Goal: Answer question/provide support: Share knowledge or assist other users

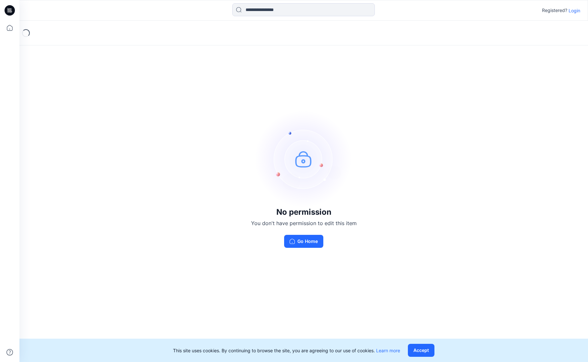
click at [574, 8] on p "Login" at bounding box center [575, 10] width 12 height 7
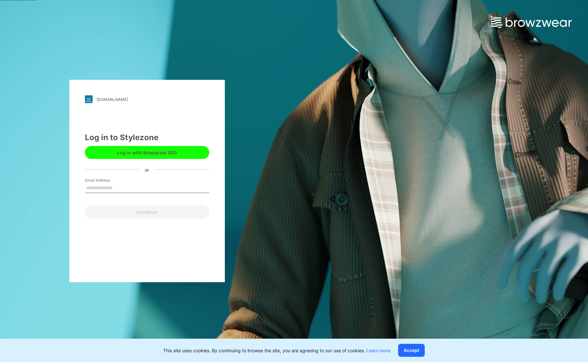
click at [125, 191] on input "Email Address" at bounding box center [147, 188] width 124 height 10
type input "**********"
click at [138, 214] on button "Continue" at bounding box center [147, 211] width 124 height 13
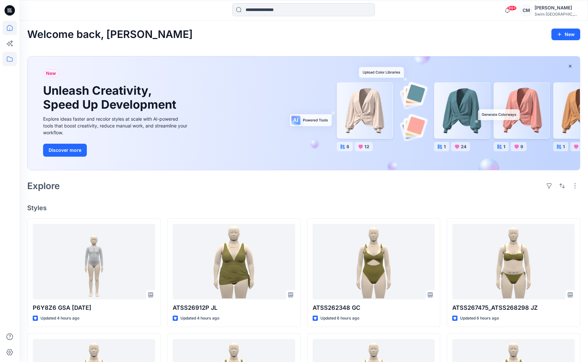
click at [16, 63] on icon at bounding box center [10, 59] width 14 height 14
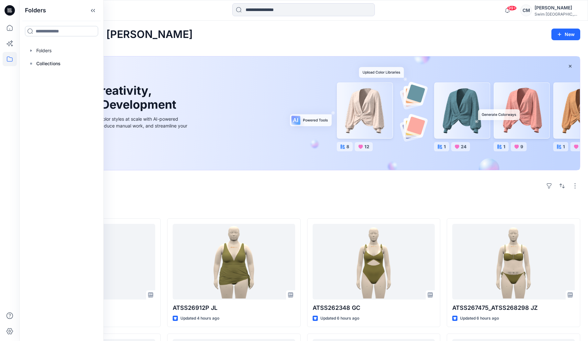
click at [41, 26] on div at bounding box center [62, 31] width 84 height 21
click at [54, 54] on div at bounding box center [62, 50] width 74 height 13
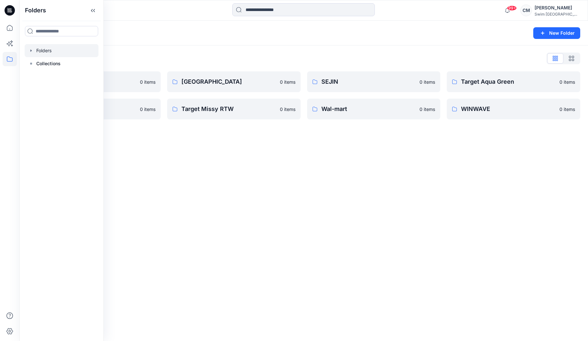
click at [176, 31] on div "Folders" at bounding box center [278, 33] width 503 height 9
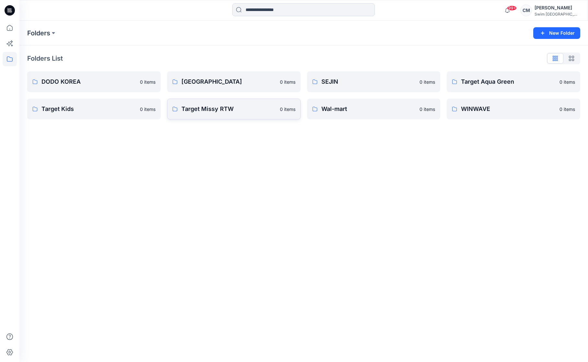
click at [229, 108] on p "Target Missy RTW" at bounding box center [228, 108] width 95 height 9
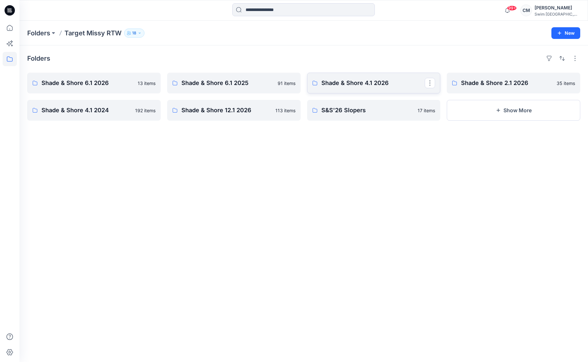
click at [351, 81] on p "Shade & Shore 4.1 2026" at bounding box center [373, 82] width 104 height 9
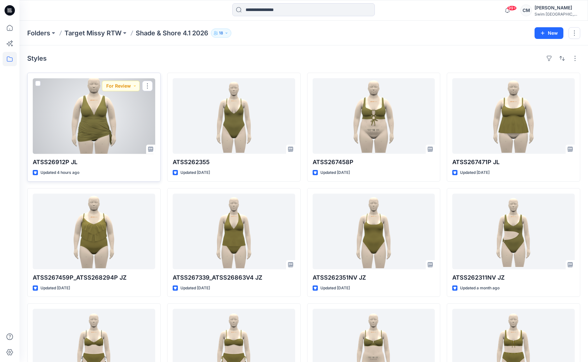
click at [119, 120] on div at bounding box center [94, 116] width 122 height 76
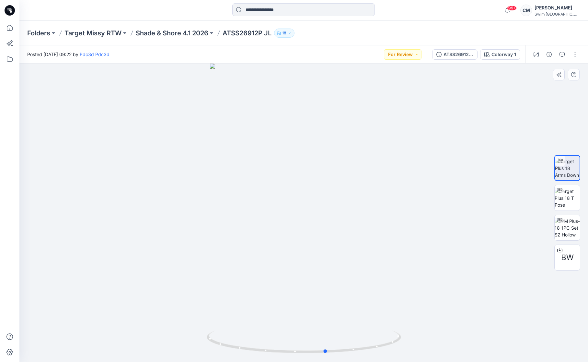
drag, startPoint x: 275, startPoint y: 212, endPoint x: 298, endPoint y: 205, distance: 23.8
click at [297, 205] on div at bounding box center [303, 213] width 569 height 298
click at [152, 40] on div "Folders Target Missy RTW Shade & Shore 4.1 2026 ATSS26912P JL 18" at bounding box center [303, 33] width 569 height 25
click at [149, 32] on p "Shade & Shore 4.1 2026" at bounding box center [172, 33] width 73 height 9
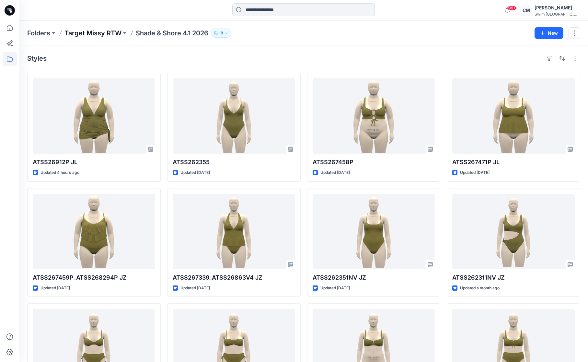
click at [85, 31] on p "Target Missy RTW" at bounding box center [92, 33] width 57 height 9
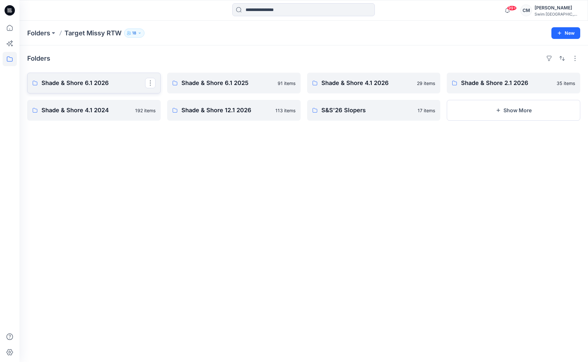
click at [105, 82] on p "Shade & Shore 6.1 2026" at bounding box center [93, 82] width 104 height 9
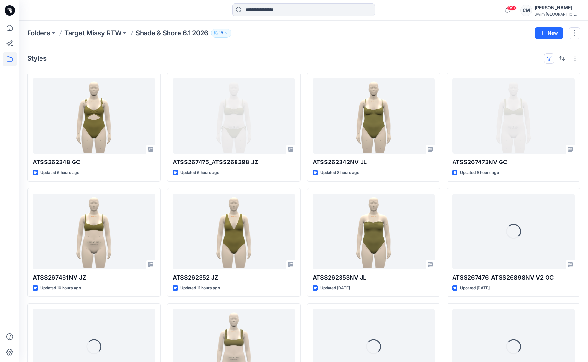
click at [548, 53] on button "button" at bounding box center [549, 58] width 10 height 10
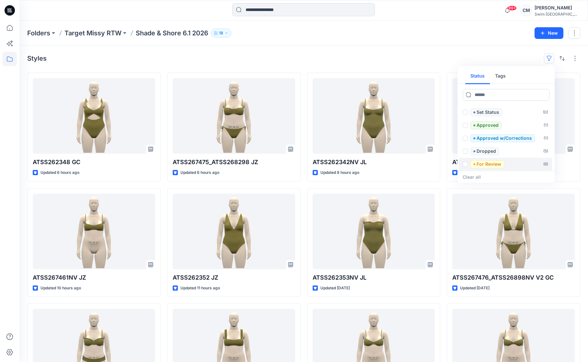
click at [472, 164] on span "For Review" at bounding box center [488, 164] width 34 height 8
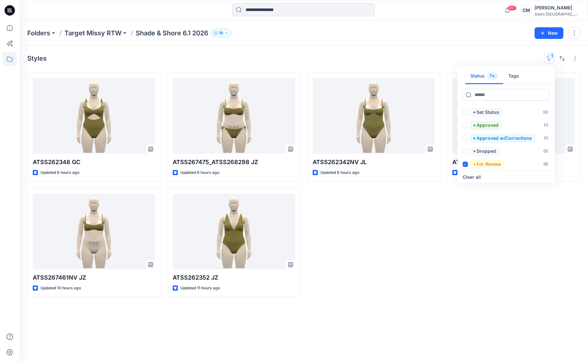
click at [422, 62] on div "Styles 1 Status 1 Tags Set Status ( 0 ) Approved ( 1 ) Approved w/Corrections (…" at bounding box center [303, 58] width 553 height 10
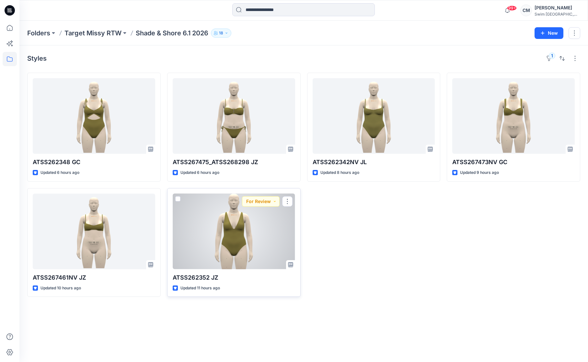
click at [230, 242] on div at bounding box center [234, 231] width 122 height 76
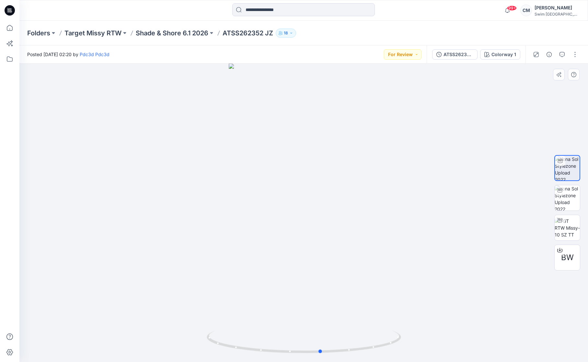
drag, startPoint x: 292, startPoint y: 231, endPoint x: 309, endPoint y: 228, distance: 17.1
click at [309, 229] on div at bounding box center [303, 213] width 569 height 298
click at [567, 54] on button "button" at bounding box center [562, 54] width 10 height 10
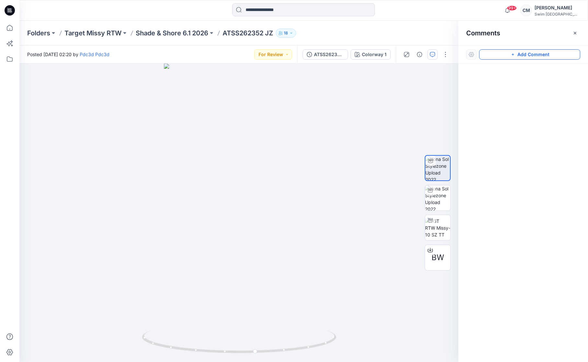
click at [549, 51] on button "Add Comment" at bounding box center [529, 54] width 101 height 10
click at [244, 87] on div "1" at bounding box center [238, 213] width 439 height 298
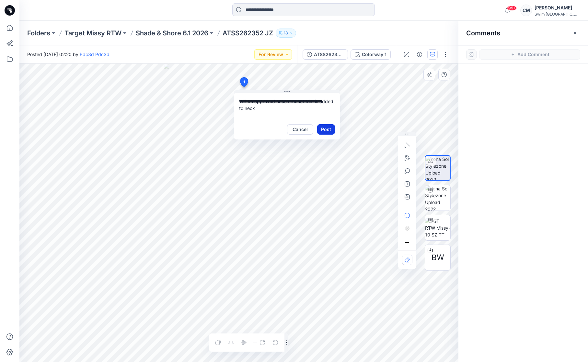
type textarea "**********"
click at [324, 131] on button "Post" at bounding box center [326, 129] width 18 height 10
click at [279, 50] on button "For Review" at bounding box center [273, 54] width 38 height 10
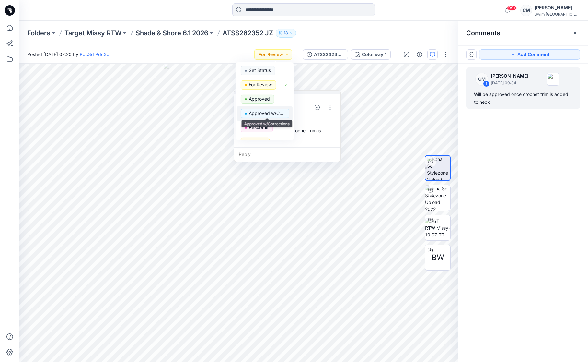
click at [268, 113] on p "Approved w/Corrections" at bounding box center [267, 113] width 36 height 8
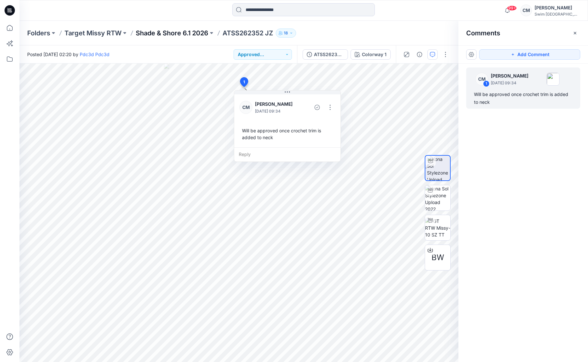
click at [193, 36] on p "Shade & Shore 6.1 2026" at bounding box center [172, 33] width 73 height 9
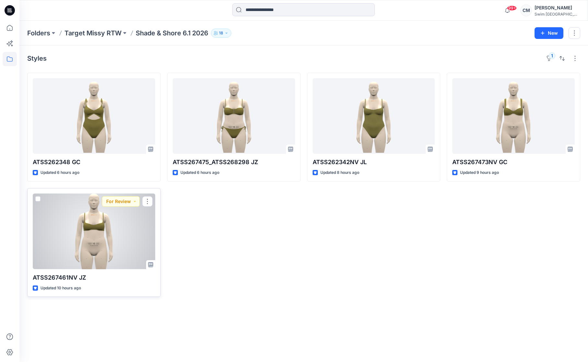
click at [123, 238] on div at bounding box center [94, 231] width 122 height 76
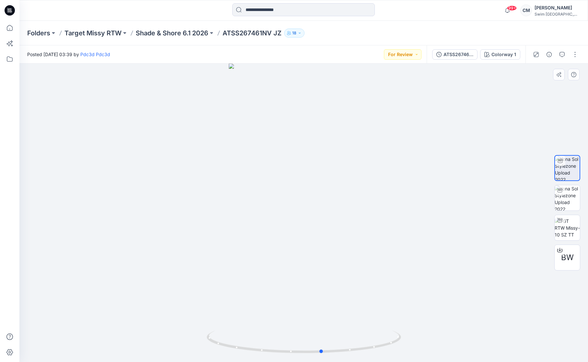
drag, startPoint x: 248, startPoint y: 274, endPoint x: 259, endPoint y: 222, distance: 52.7
click at [262, 223] on div at bounding box center [303, 213] width 569 height 298
click at [412, 58] on button "For Review" at bounding box center [403, 54] width 38 height 10
click at [393, 100] on p "Approved" at bounding box center [389, 99] width 21 height 8
click at [575, 258] on div "BW" at bounding box center [567, 257] width 26 height 26
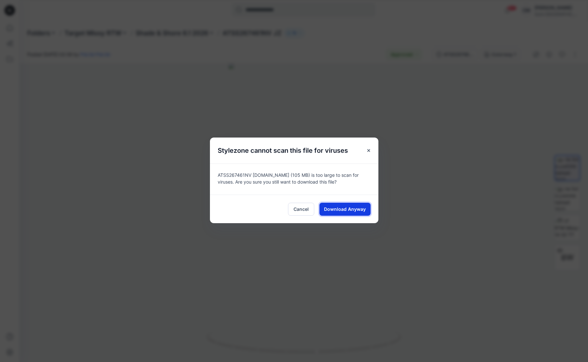
click at [338, 206] on span "Download Anyway" at bounding box center [345, 208] width 42 height 7
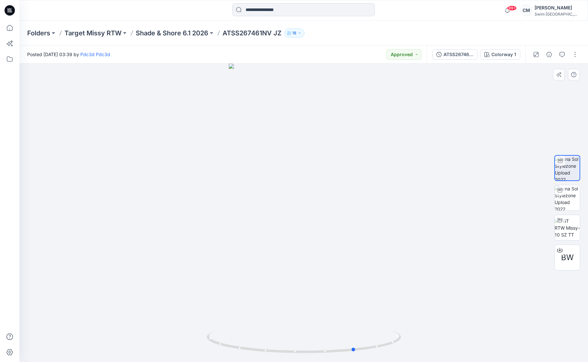
drag, startPoint x: 283, startPoint y: 204, endPoint x: 271, endPoint y: 204, distance: 12.6
click at [271, 204] on div at bounding box center [303, 213] width 569 height 298
click at [160, 34] on p "Shade & Shore 6.1 2026" at bounding box center [172, 33] width 73 height 9
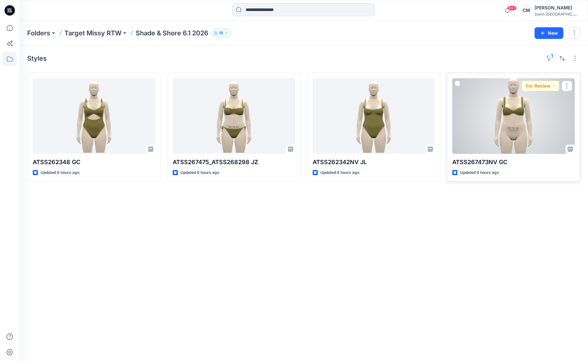
click at [518, 116] on div at bounding box center [513, 116] width 122 height 76
